Goal: Information Seeking & Learning: Learn about a topic

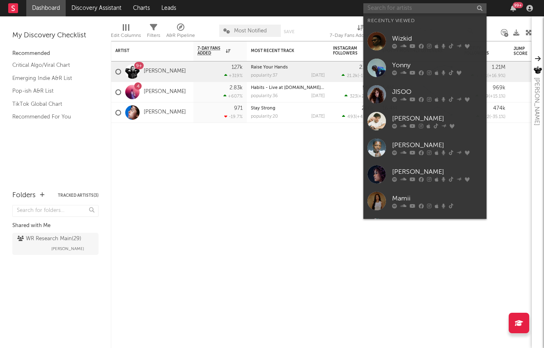
click at [429, 11] on input "text" at bounding box center [424, 8] width 123 height 10
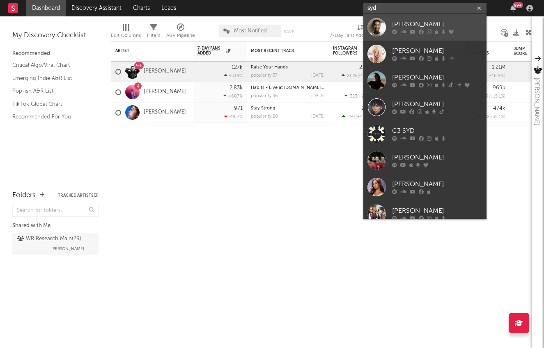
type input "syd"
click at [382, 25] on div at bounding box center [376, 27] width 18 height 18
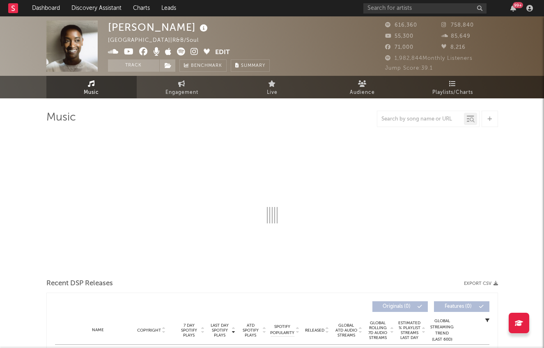
select select "6m"
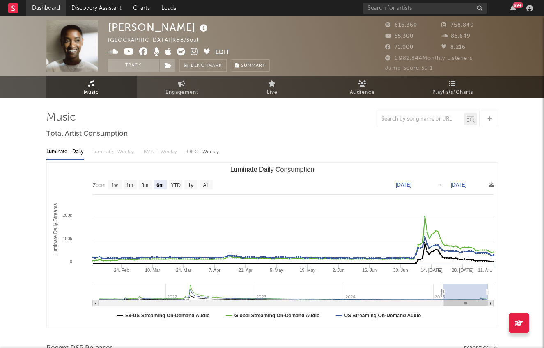
click at [49, 10] on link "Dashboard" at bounding box center [45, 8] width 39 height 16
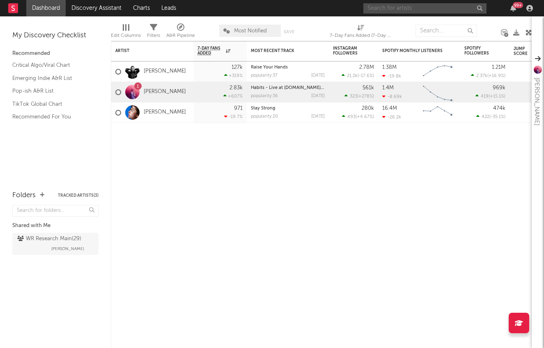
click at [401, 11] on input "text" at bounding box center [424, 8] width 123 height 10
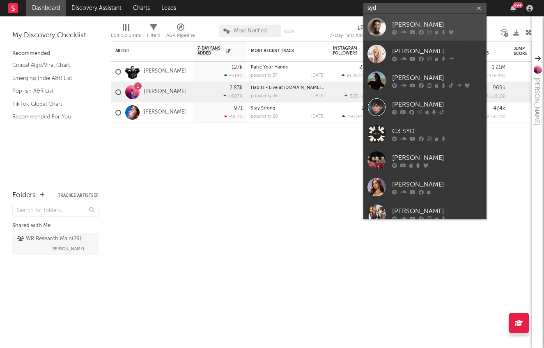
type input "syd"
click at [375, 25] on div at bounding box center [376, 27] width 18 height 18
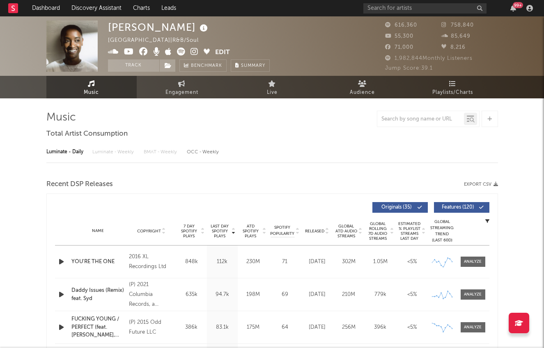
select select "6m"
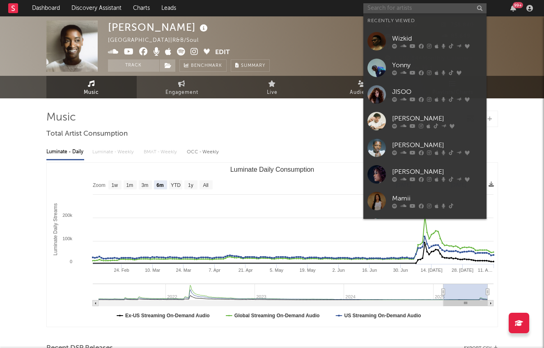
click at [417, 7] on input "text" at bounding box center [424, 8] width 123 height 10
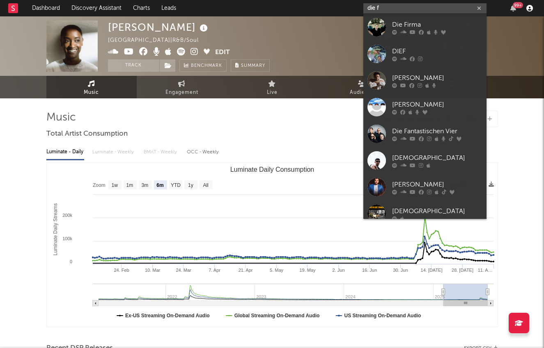
type input "die f"
click at [181, 91] on span "Engagement" at bounding box center [181, 93] width 33 height 10
select select "1w"
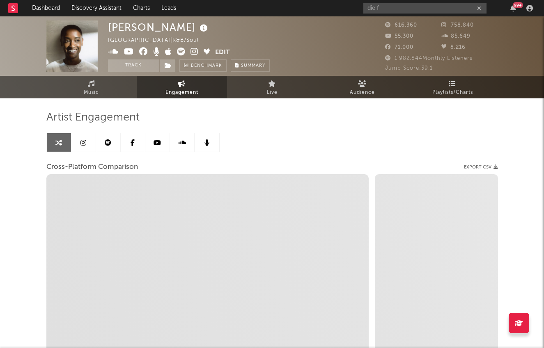
select select "1m"
